Goal: Information Seeking & Learning: Find contact information

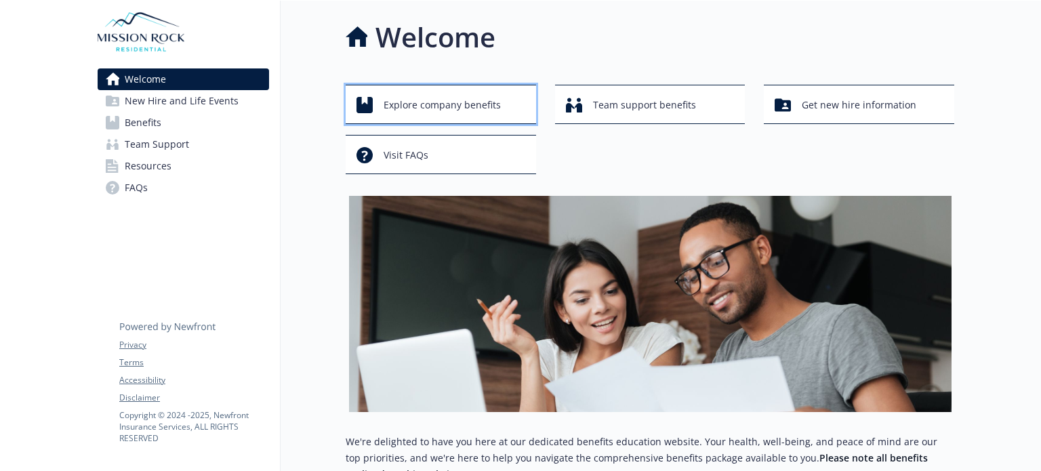
click at [476, 107] on span "Explore company benefits" at bounding box center [442, 105] width 117 height 26
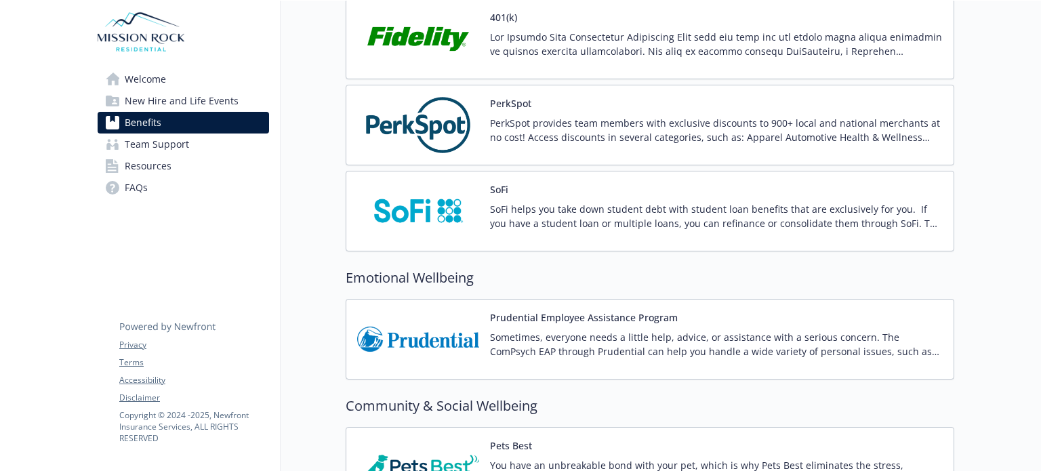
scroll to position [2689, 0]
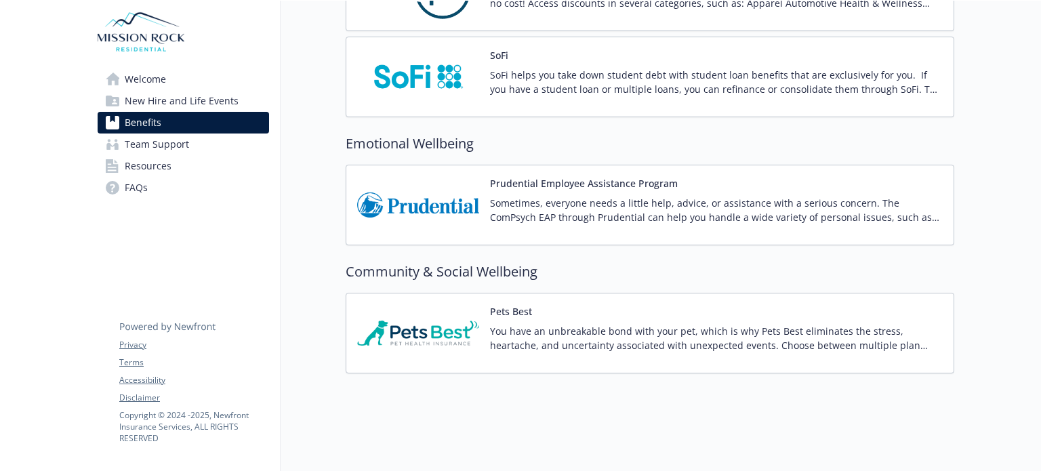
click at [539, 205] on p "Sometimes, everyone needs a little help, advice, or assistance with a serious c…" at bounding box center [716, 210] width 453 height 28
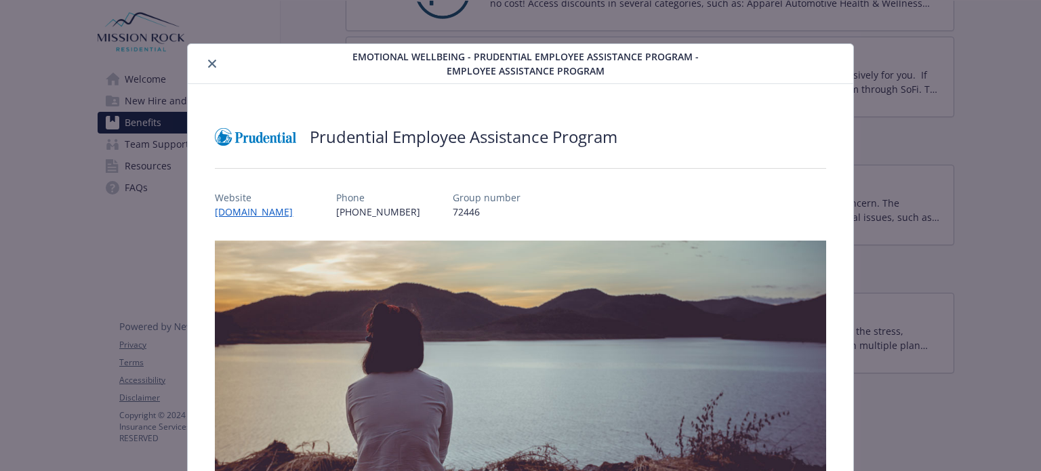
scroll to position [41, 0]
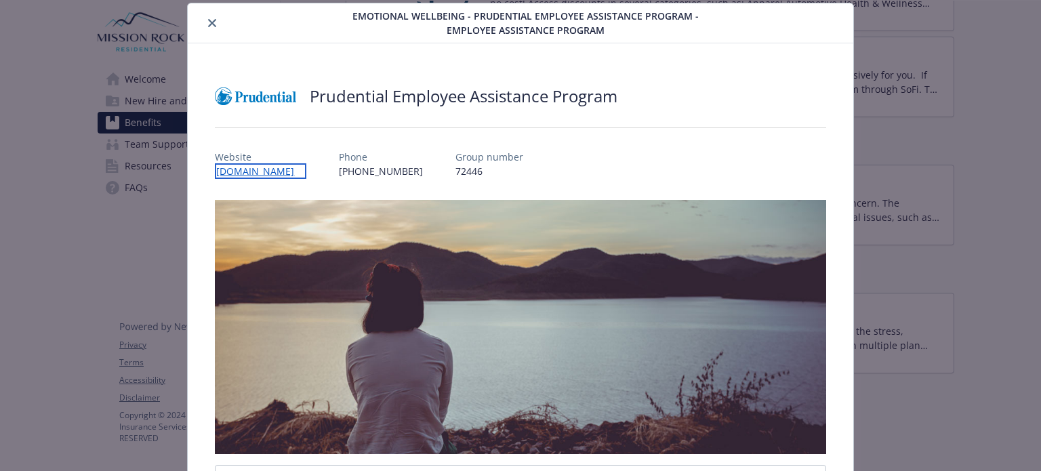
click at [306, 170] on link "[DOMAIN_NAME]" at bounding box center [260, 171] width 91 height 16
drag, startPoint x: 479, startPoint y: 169, endPoint x: 516, endPoint y: 167, distance: 36.6
click at [516, 167] on div "Website [DOMAIN_NAME] Phone [PHONE_NUMBER] Group number 72446" at bounding box center [520, 158] width 611 height 39
copy p "72446"
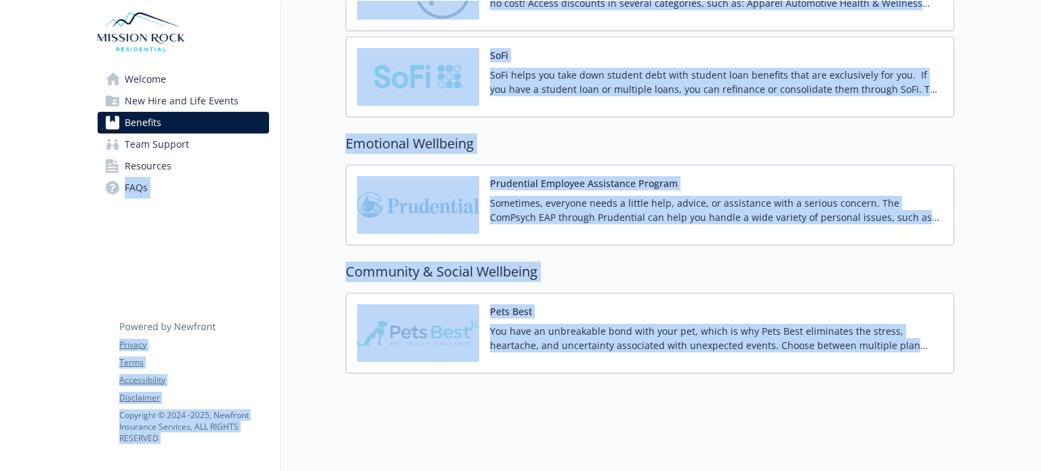
click at [592, 262] on h2 "Community & Social Wellbeing" at bounding box center [650, 272] width 609 height 20
click at [426, 183] on img at bounding box center [418, 205] width 122 height 58
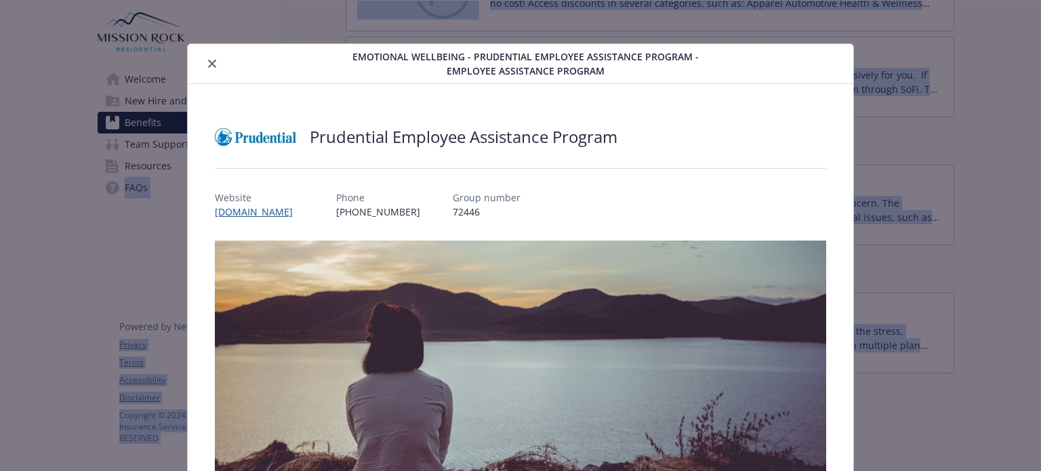
scroll to position [41, 0]
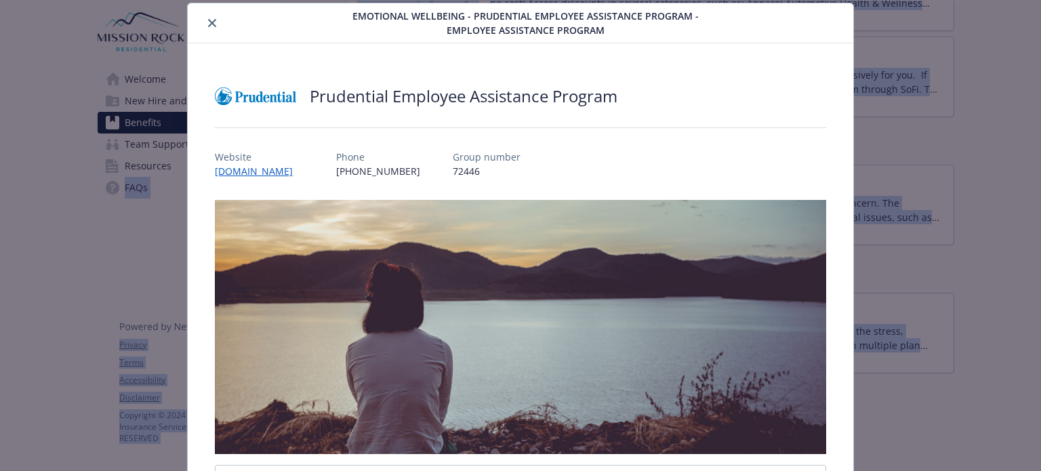
click at [216, 21] on button "close" at bounding box center [212, 23] width 16 height 16
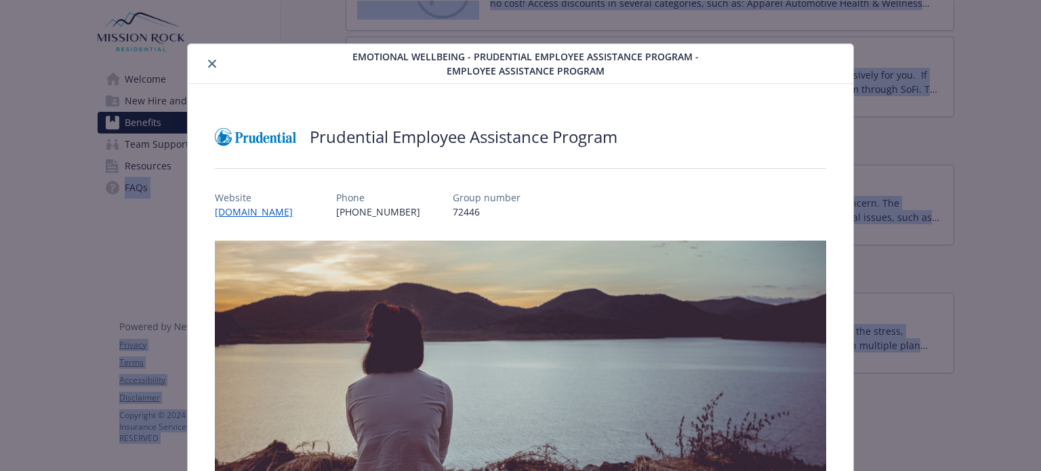
scroll to position [41, 0]
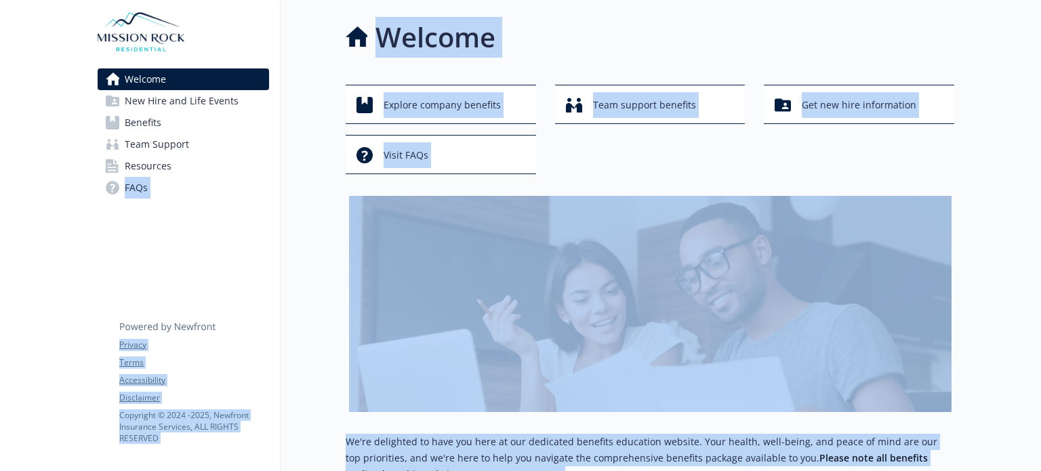
click at [583, 140] on div "Explore company benefits Team support benefits Get new hire information Visit F…" at bounding box center [650, 129] width 609 height 89
